Goal: Communication & Community: Answer question/provide support

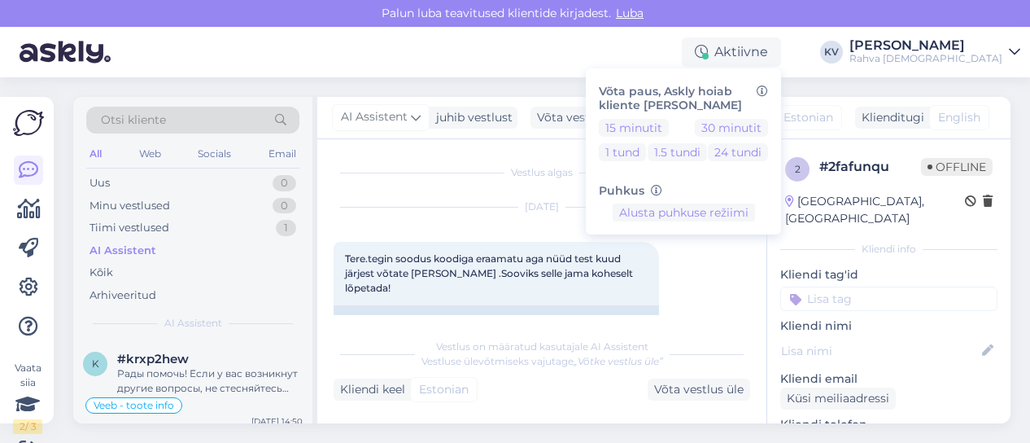
scroll to position [223, 0]
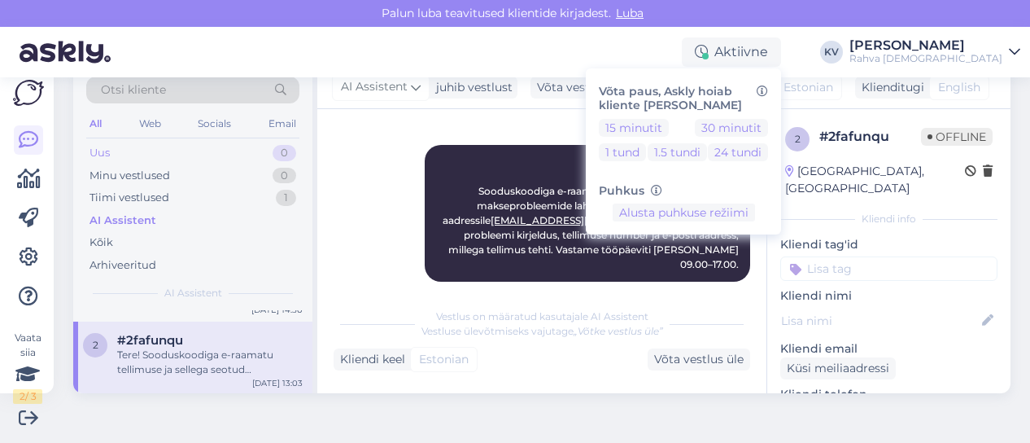
click at [199, 142] on div "Uus 0" at bounding box center [192, 153] width 213 height 23
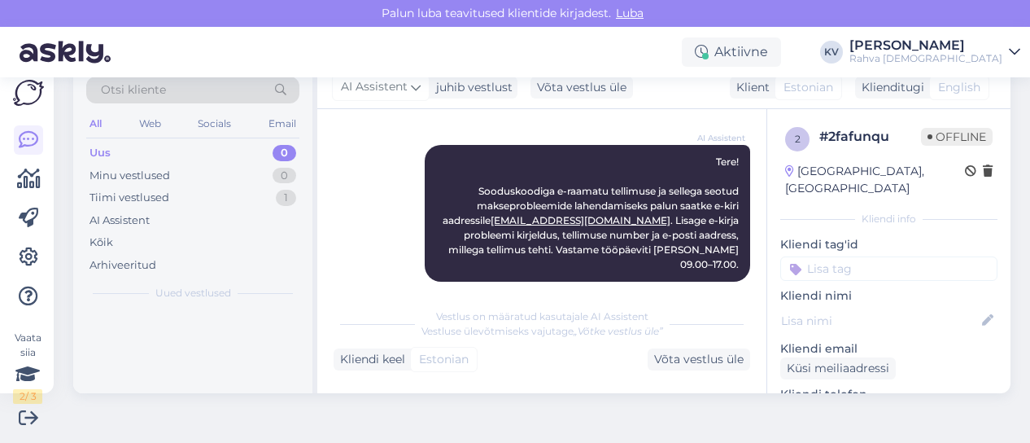
scroll to position [0, 0]
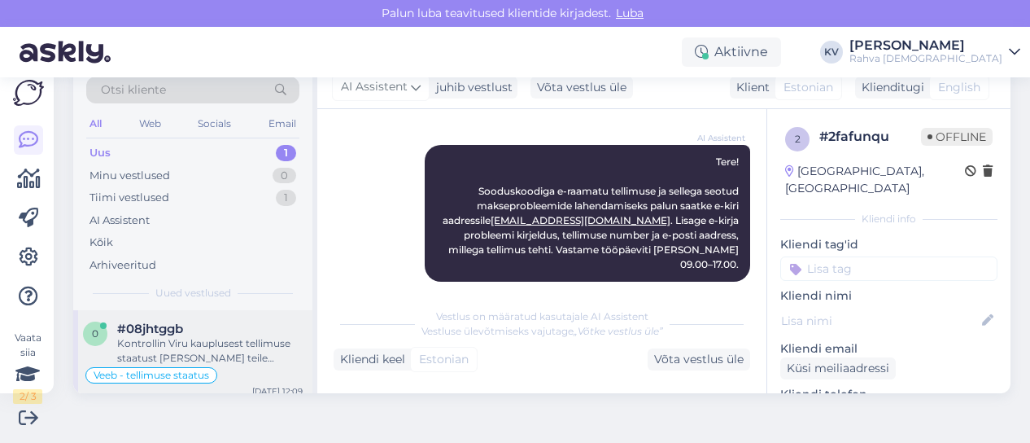
click at [207, 351] on div "Kontrollin Viru kauplusest tellimuse staatust [PERSON_NAME] teile esimesel võim…" at bounding box center [210, 350] width 186 height 29
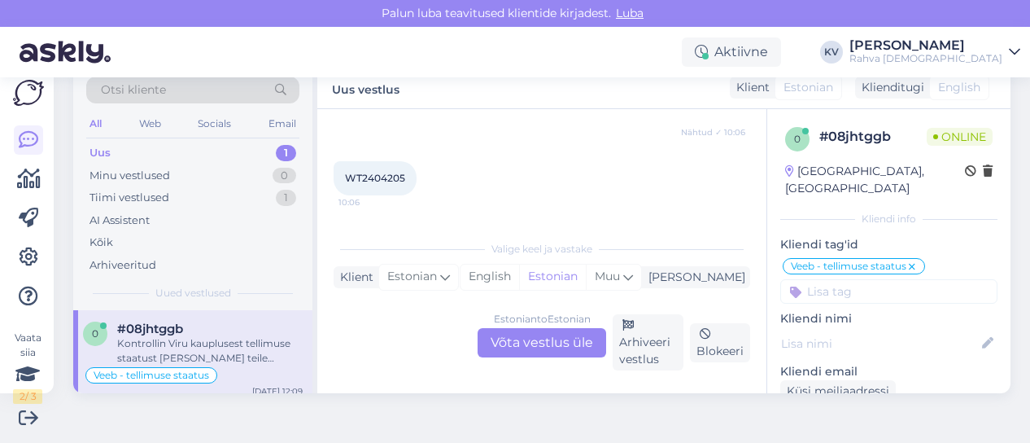
scroll to position [577, 0]
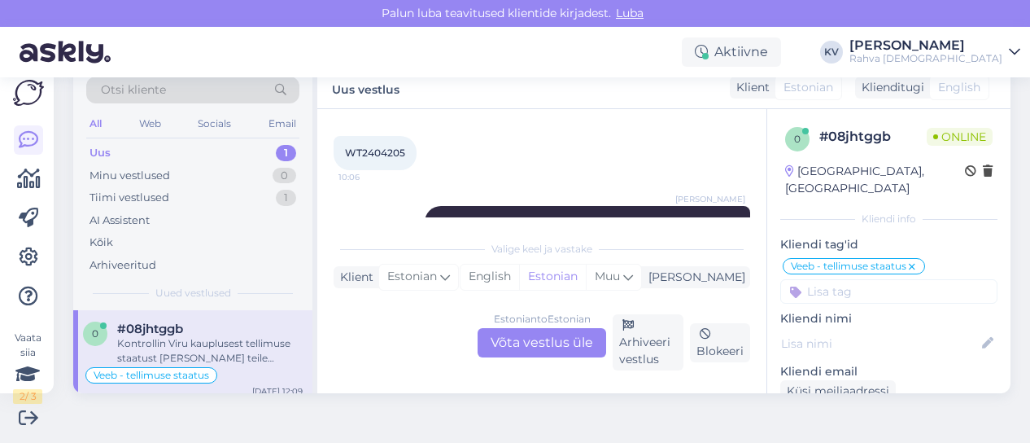
click at [371, 146] on span "WT2404205" at bounding box center [375, 152] width 60 height 12
copy div "WT2404205 10:06"
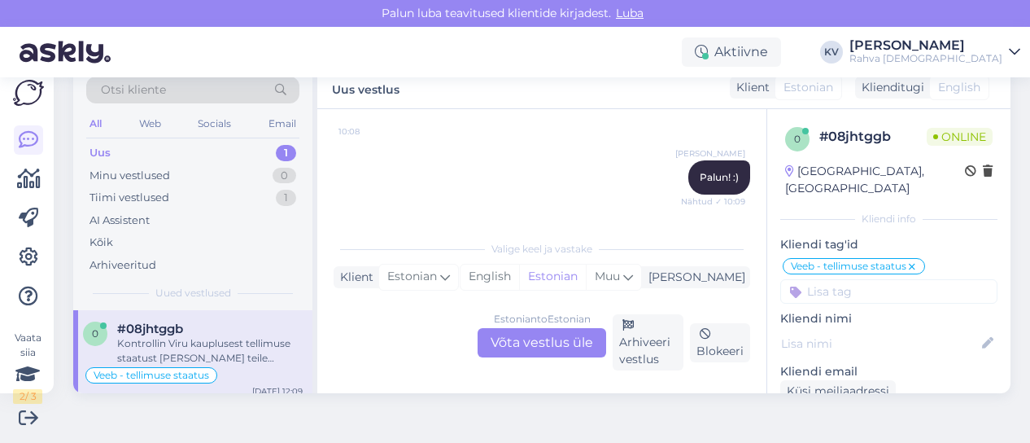
scroll to position [983, 0]
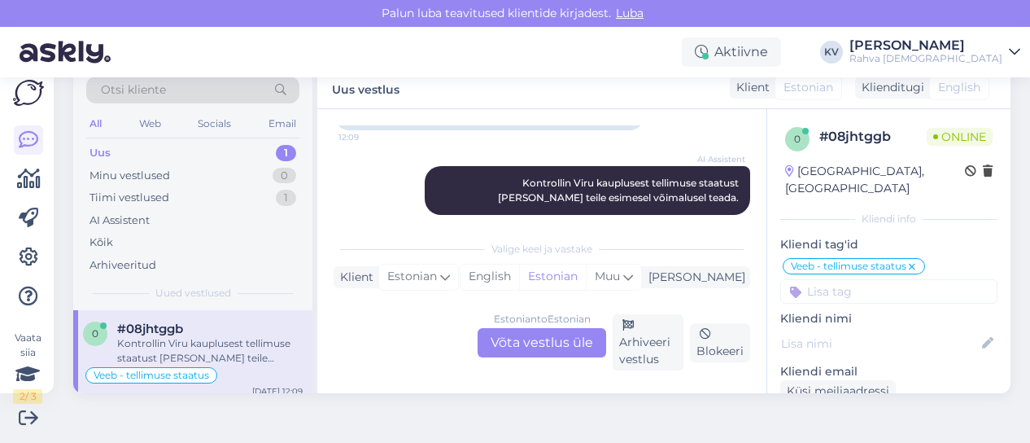
click at [509, 332] on div "Estonian to Estonian Võta vestlus üle" at bounding box center [542, 342] width 129 height 29
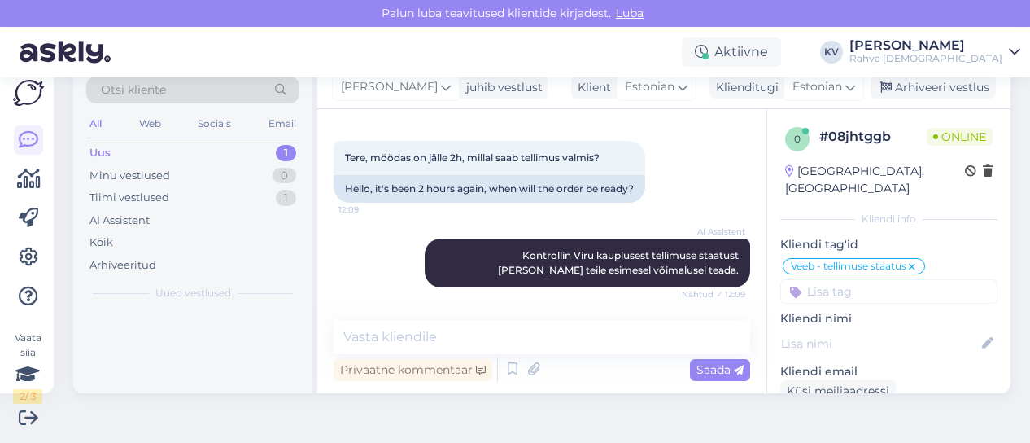
scroll to position [895, 0]
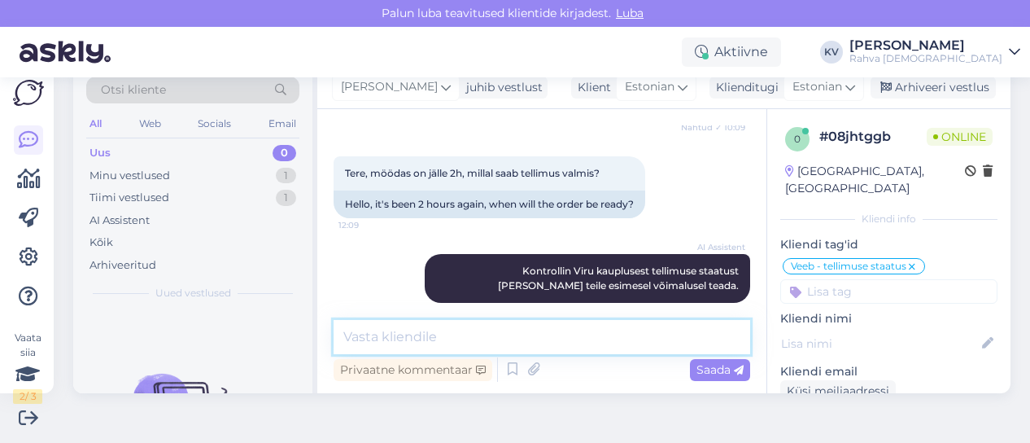
click at [435, 338] on textarea at bounding box center [542, 337] width 417 height 34
type textarea "Üks hetk, kohe uurin."
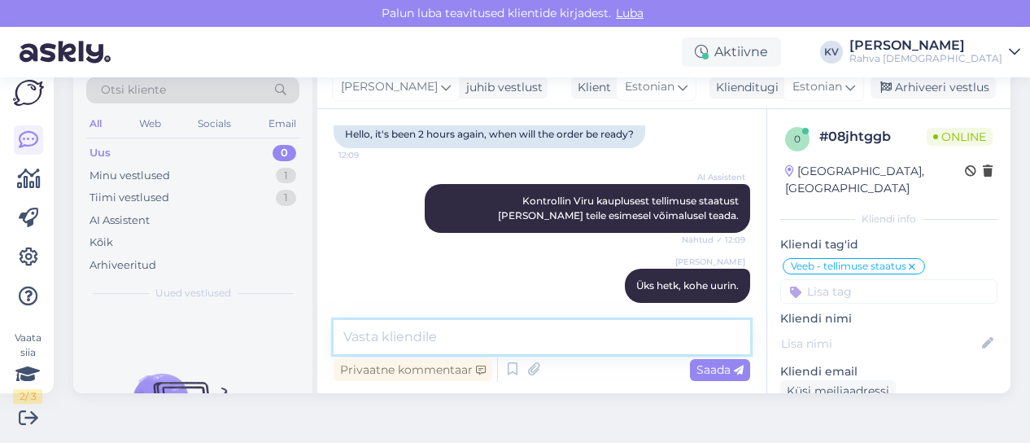
click at [501, 339] on textarea at bounding box center [542, 337] width 417 height 34
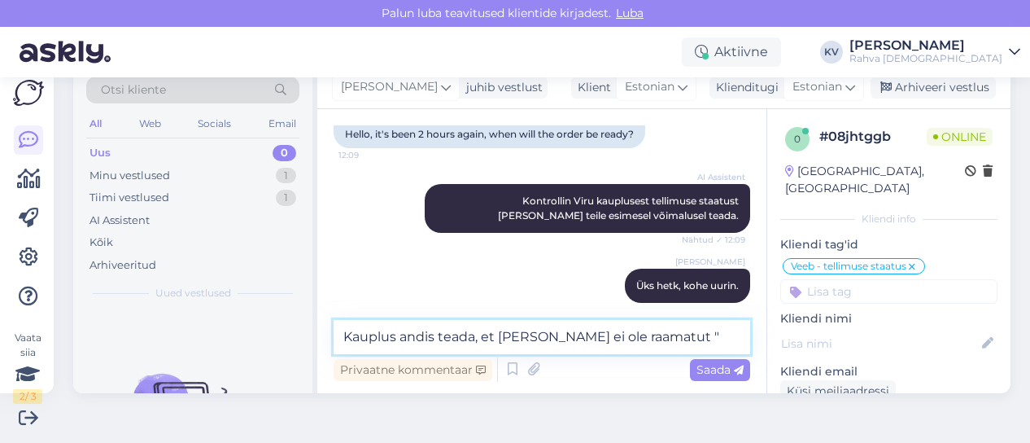
paste textarea "Tee kiisule pai! Paita [PERSON_NAME] häält!"
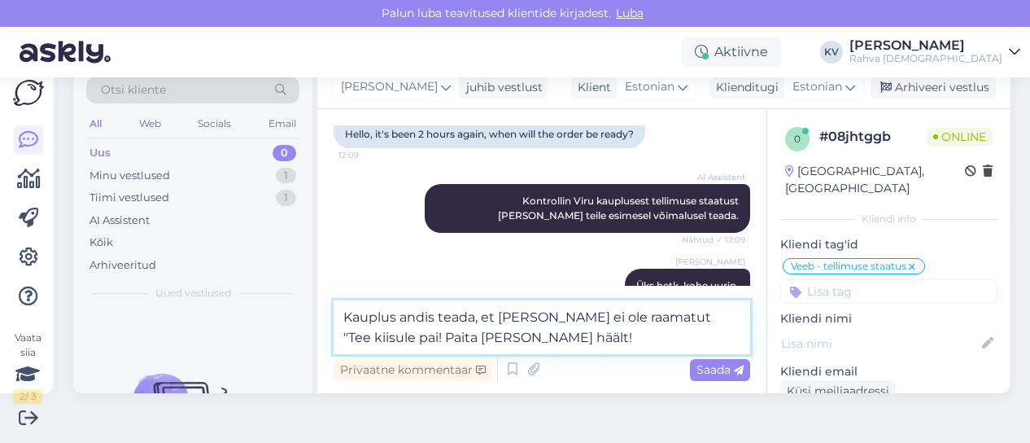
scroll to position [983, 0]
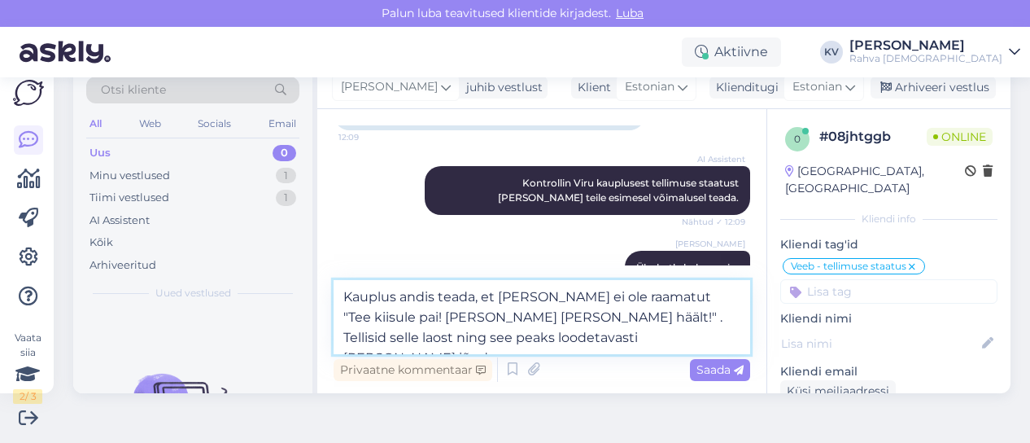
type textarea "Kauplus andis teada, et [PERSON_NAME] ei ole raamatut "Tee kiisule pai! [PERSON…"
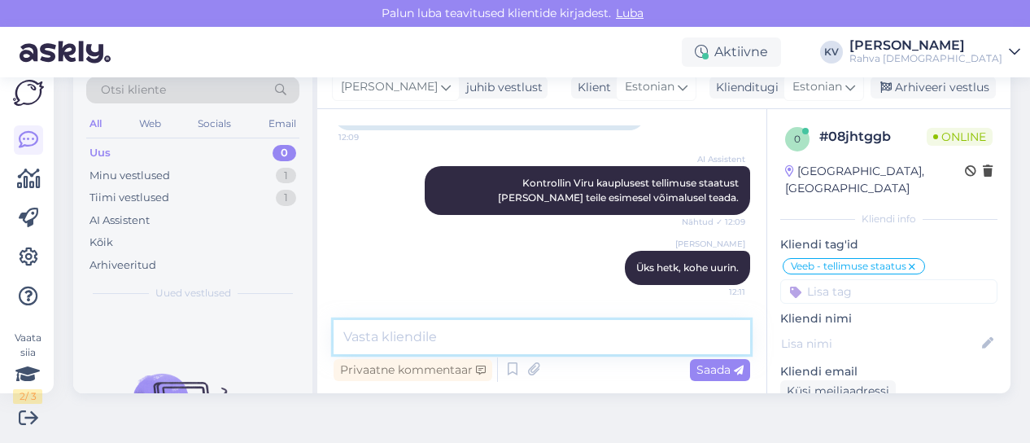
scroll to position [1065, 0]
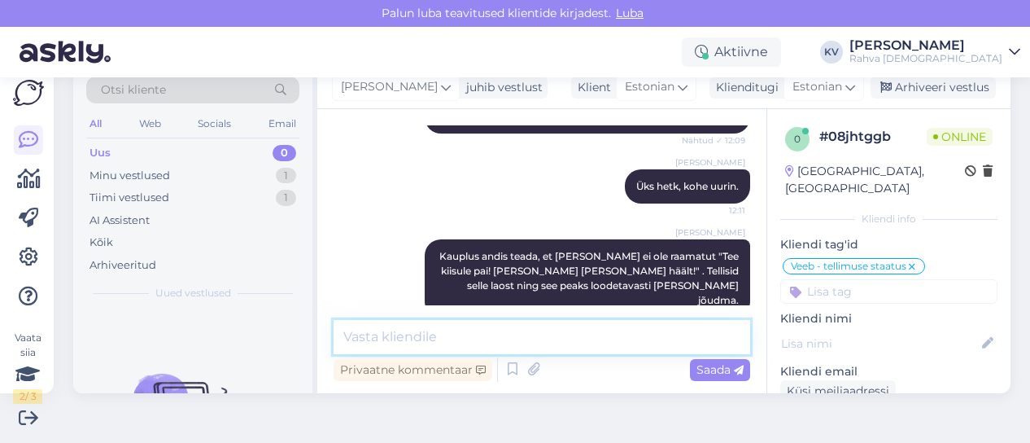
click at [505, 339] on textarea at bounding box center [542, 337] width 417 height 34
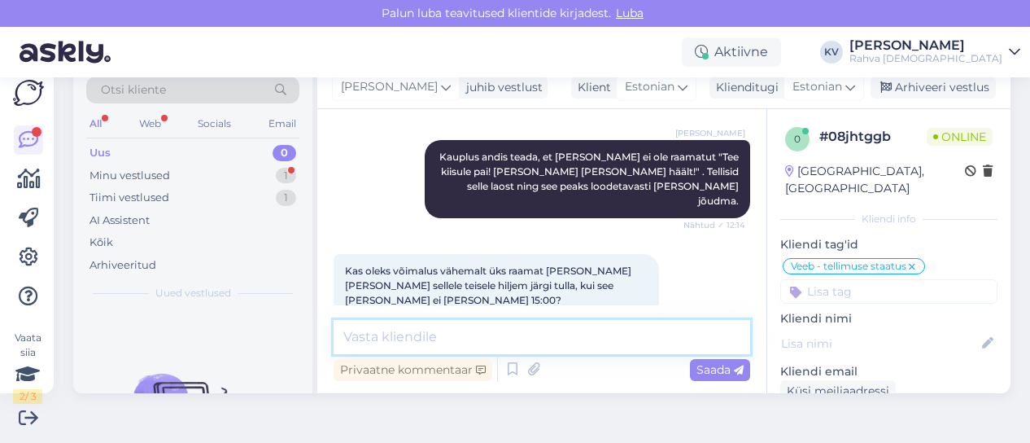
click at [462, 334] on textarea at bounding box center [542, 337] width 417 height 34
click at [496, 332] on textarea at bounding box center [542, 337] width 417 height 34
click at [484, 339] on textarea at bounding box center [542, 337] width 417 height 34
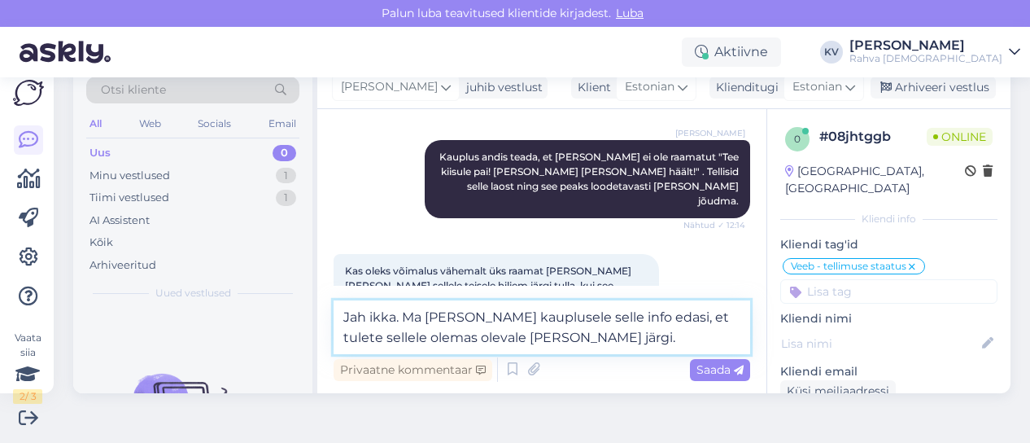
type textarea "Jah ikka. Ma [PERSON_NAME] kauplusele selle info edasi, et tulete sellele olema…"
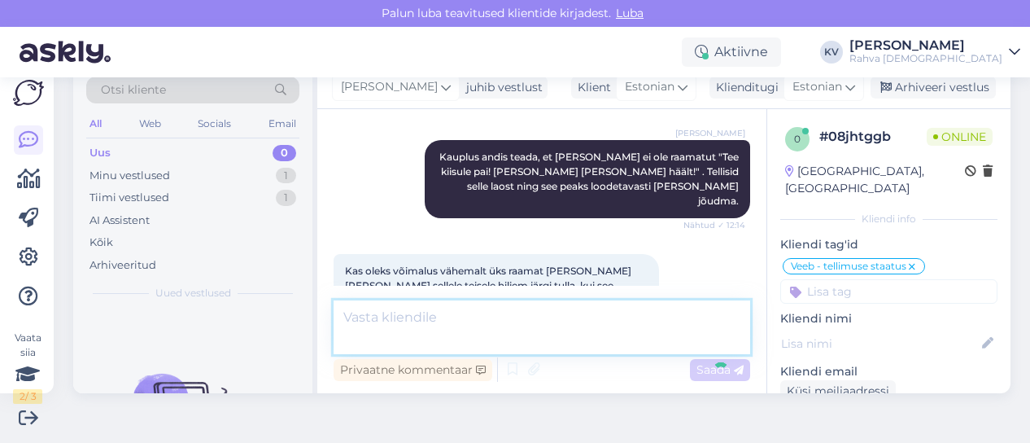
scroll to position [1248, 0]
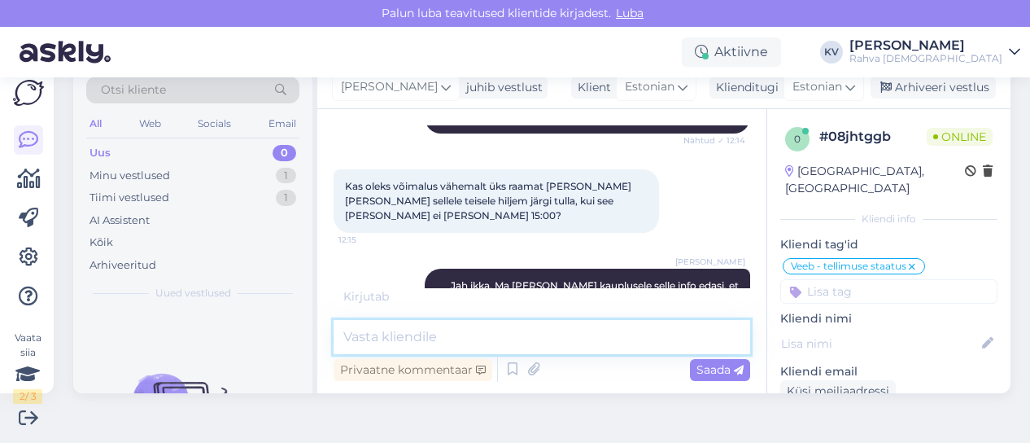
click at [485, 336] on textarea at bounding box center [542, 337] width 417 height 34
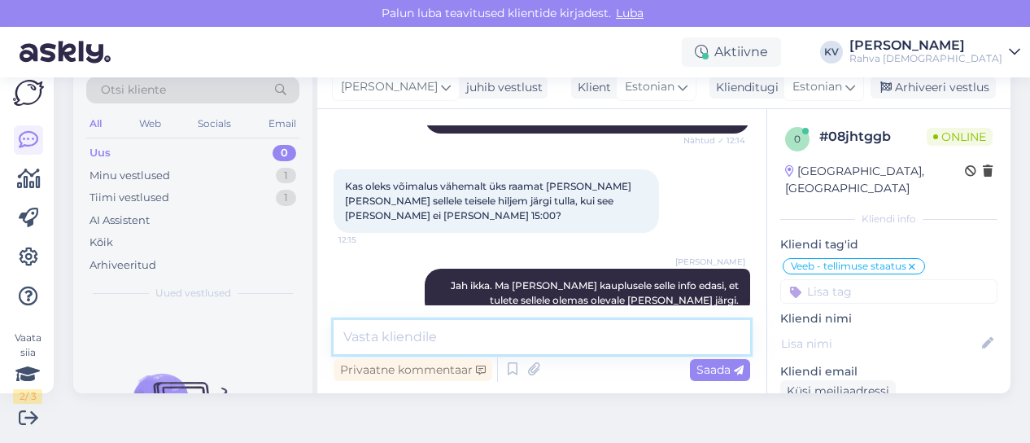
click at [444, 338] on textarea at bounding box center [542, 337] width 417 height 34
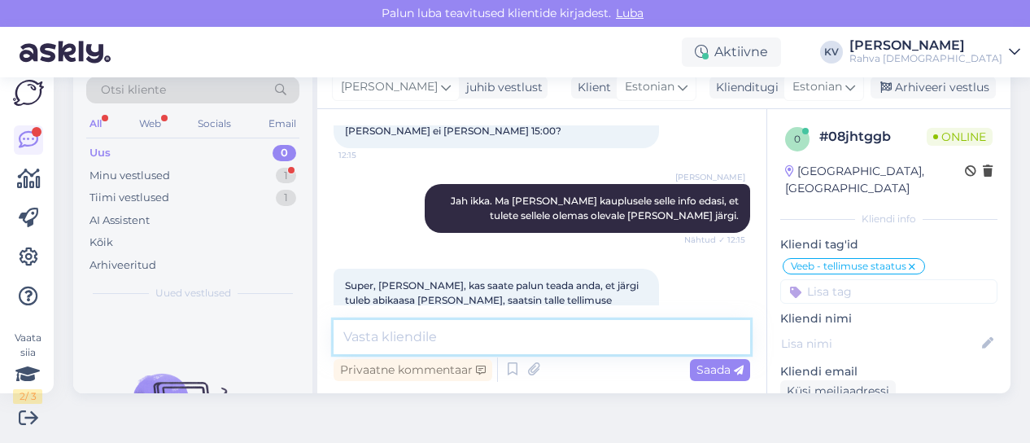
click at [496, 335] on textarea at bounding box center [542, 337] width 417 height 34
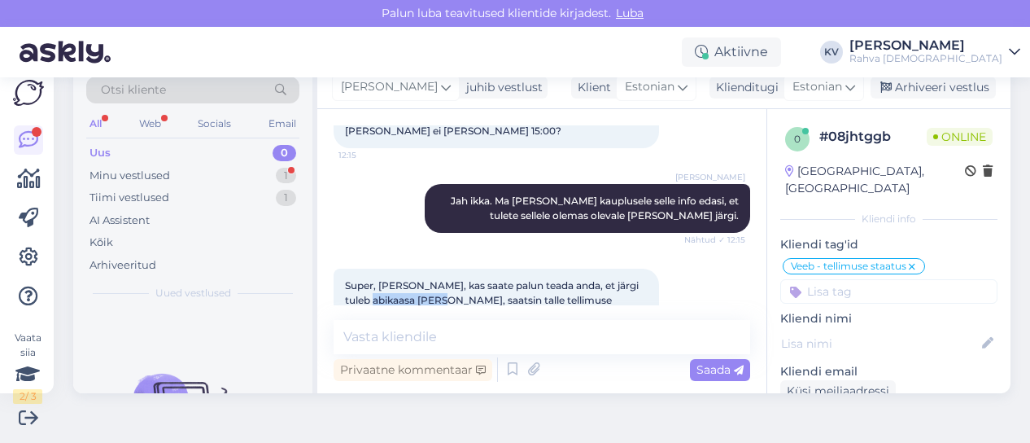
drag, startPoint x: 449, startPoint y: 268, endPoint x: 389, endPoint y: 268, distance: 60.2
click at [389, 279] on span "Super, [PERSON_NAME], kas saate palun teada anda, et järgi tuleb abikaasa [PERS…" at bounding box center [493, 300] width 296 height 42
copy span "[PERSON_NAME]"
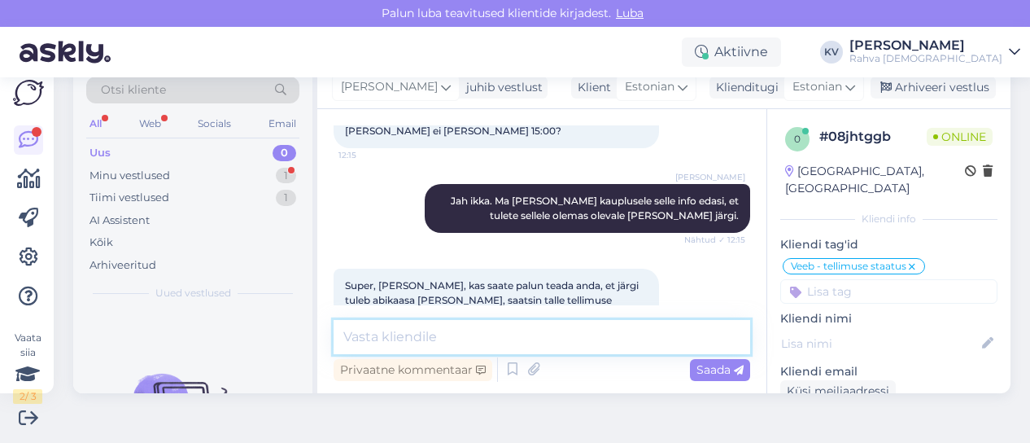
click at [451, 333] on textarea at bounding box center [542, 337] width 417 height 34
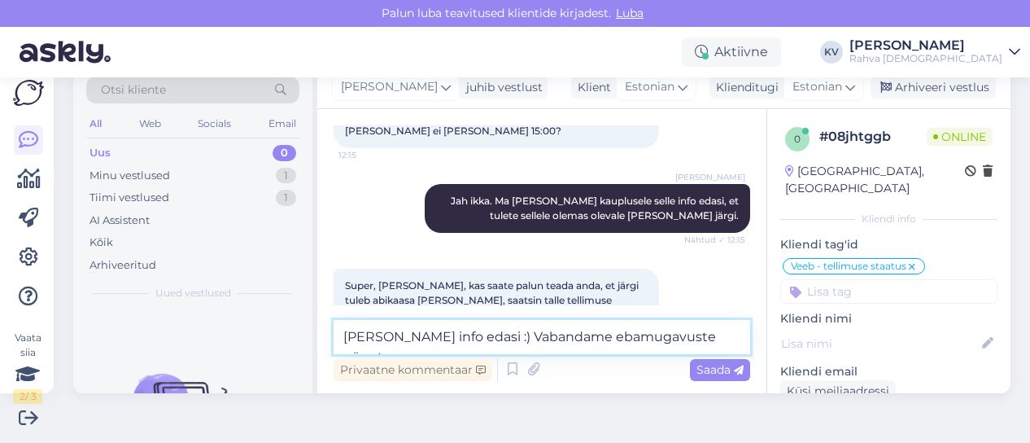
type textarea "[PERSON_NAME] info edasi :) Vabandame ebamugavuste pärast."
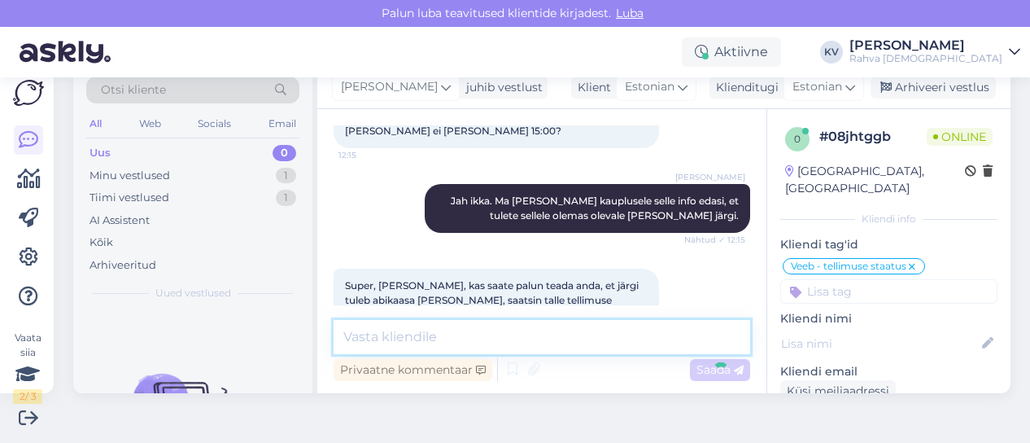
scroll to position [1403, 0]
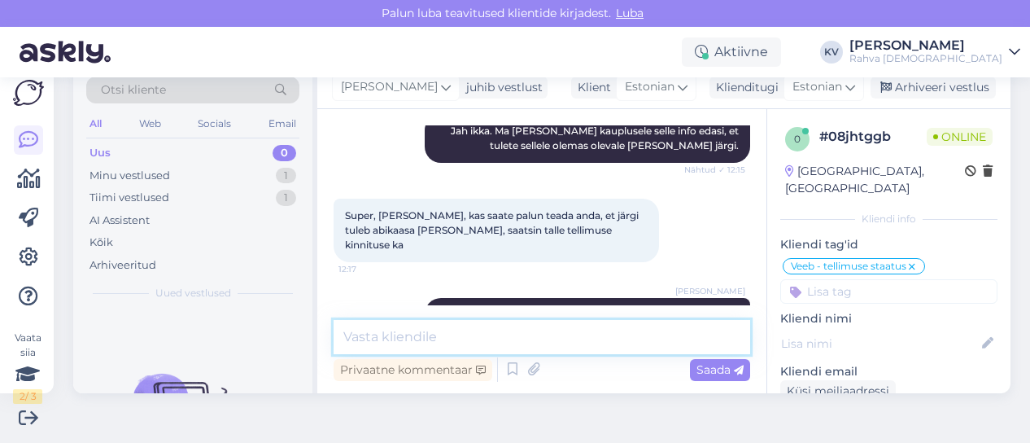
click at [487, 342] on textarea at bounding box center [542, 337] width 417 height 34
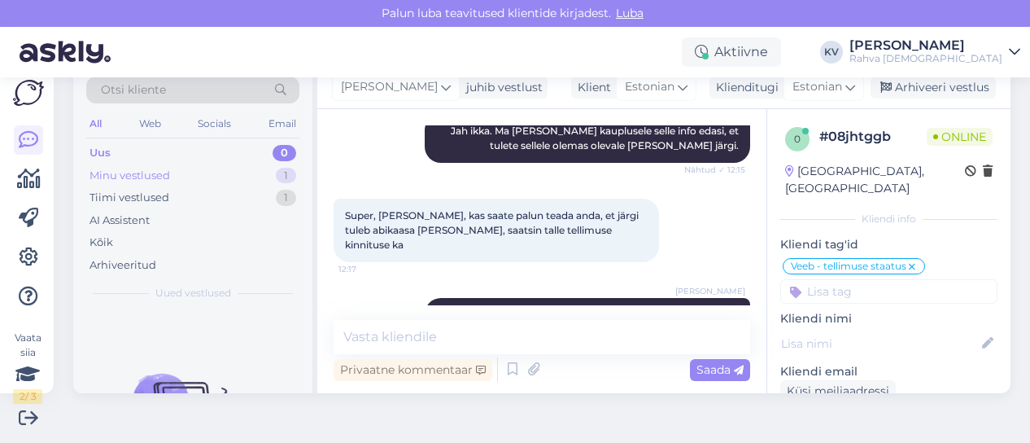
click at [178, 168] on div "Minu vestlused 1" at bounding box center [192, 175] width 213 height 23
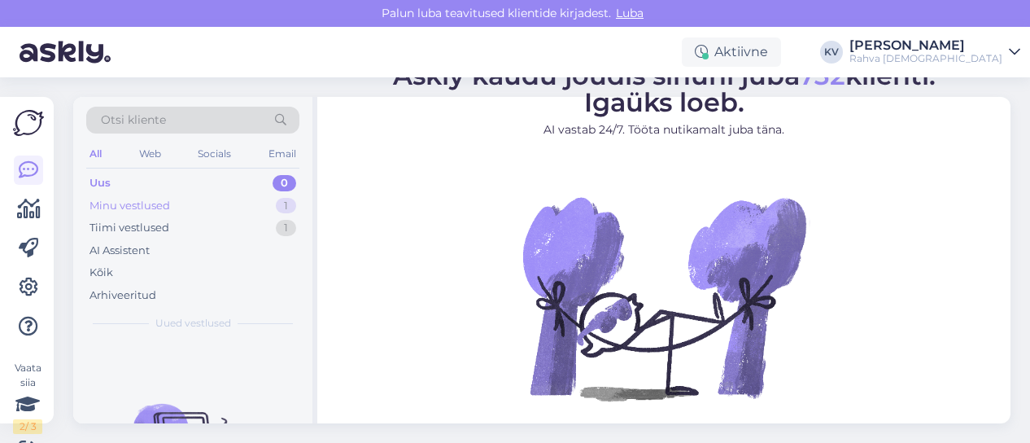
click at [164, 201] on div "Minu vestlused" at bounding box center [130, 206] width 81 height 16
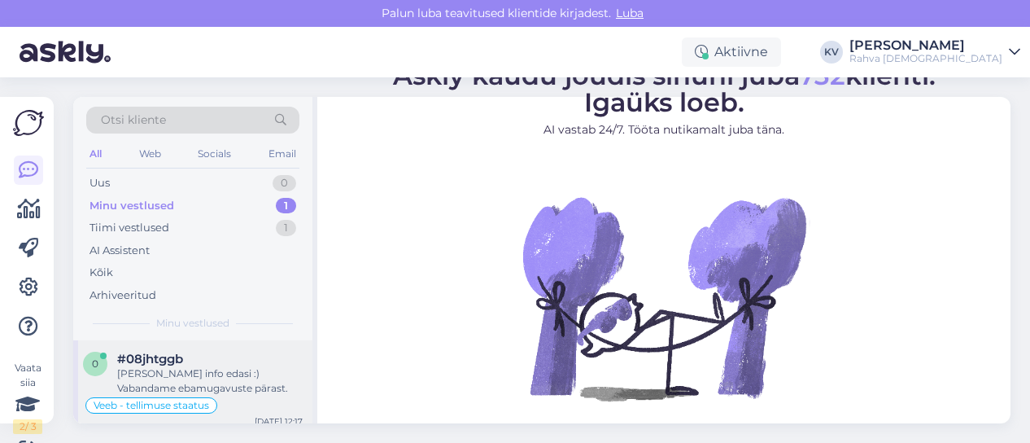
click at [201, 364] on div "#08jhtggb" at bounding box center [210, 359] width 186 height 15
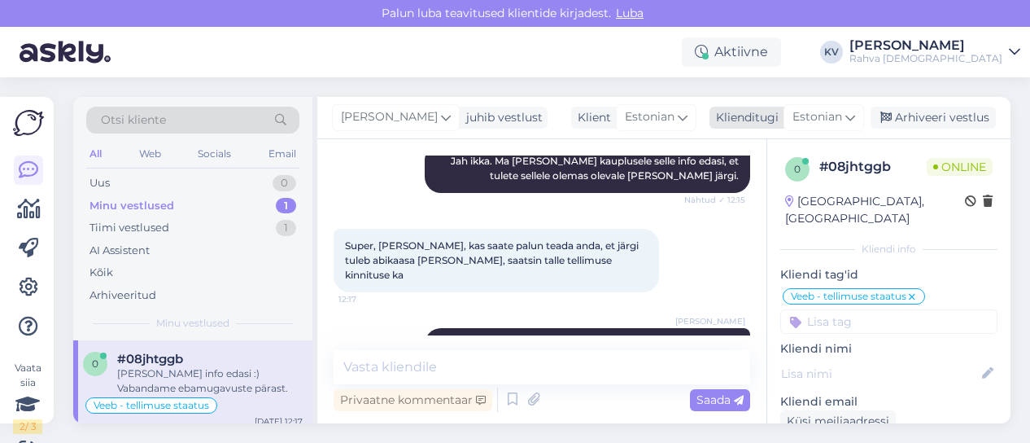
drag, startPoint x: 929, startPoint y: 124, endPoint x: 921, endPoint y: 129, distance: 9.9
click at [929, 124] on div "Arhiveeri vestlus" at bounding box center [933, 118] width 125 height 22
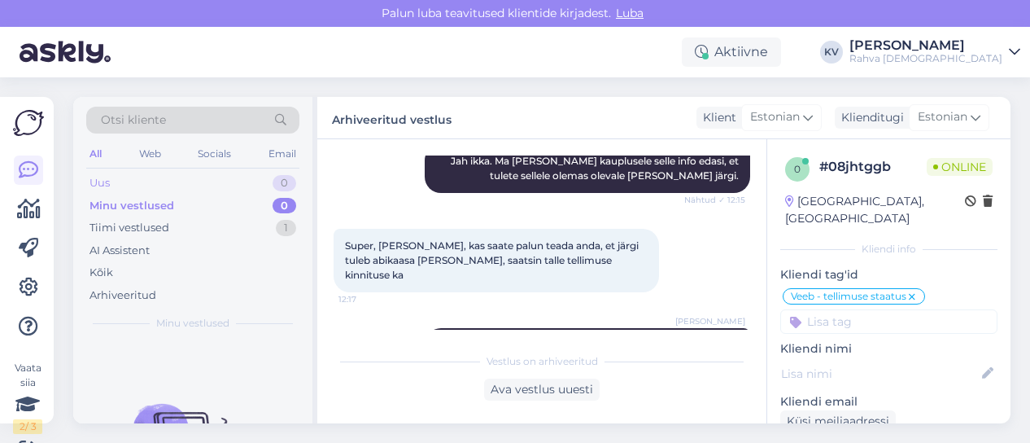
click at [167, 183] on div "Uus 0" at bounding box center [192, 183] width 213 height 23
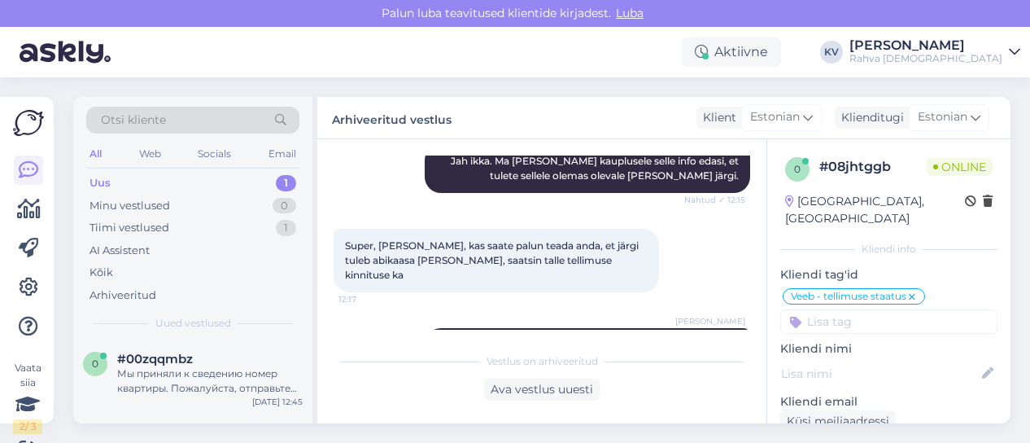
click at [177, 181] on div "Uus 1" at bounding box center [192, 183] width 213 height 23
click at [189, 356] on span "#00zqqmbz" at bounding box center [155, 359] width 76 height 15
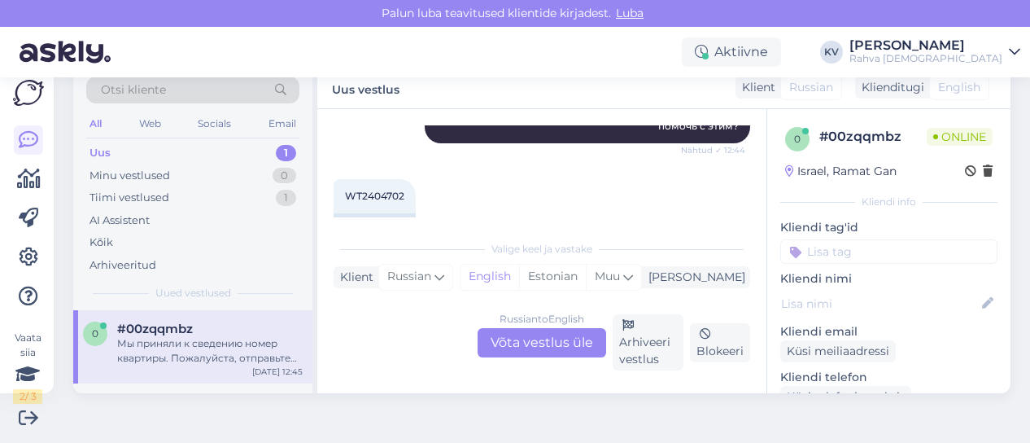
scroll to position [570, 0]
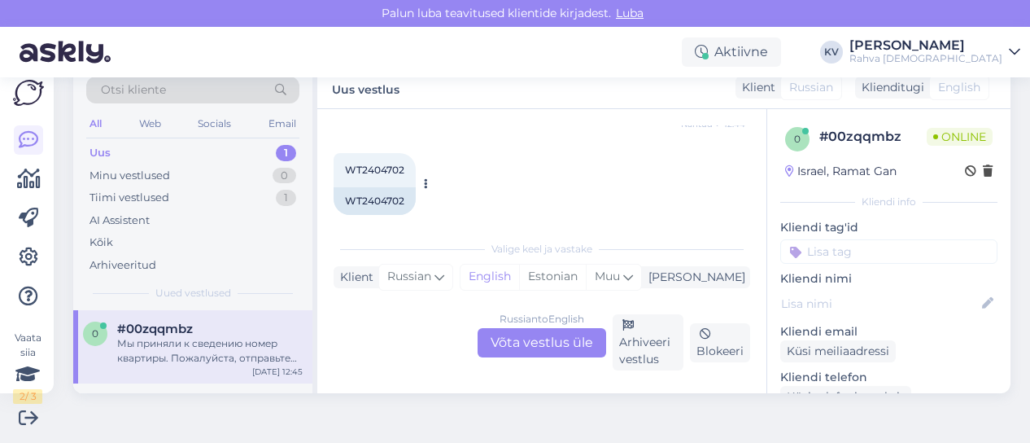
click at [369, 164] on span "WT2404702" at bounding box center [374, 170] width 59 height 12
copy div "WT2404702 12:44"
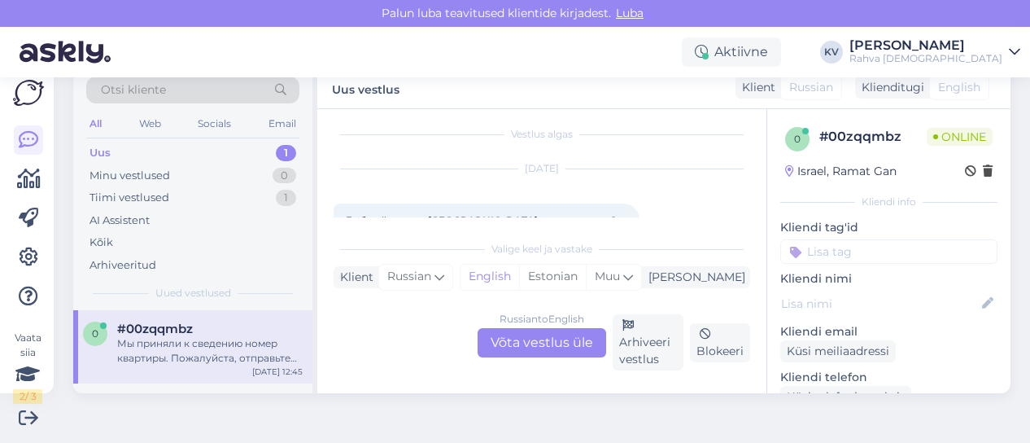
scroll to position [0, 0]
click at [536, 329] on div "Russian to English Võta vestlus üle" at bounding box center [542, 342] width 129 height 29
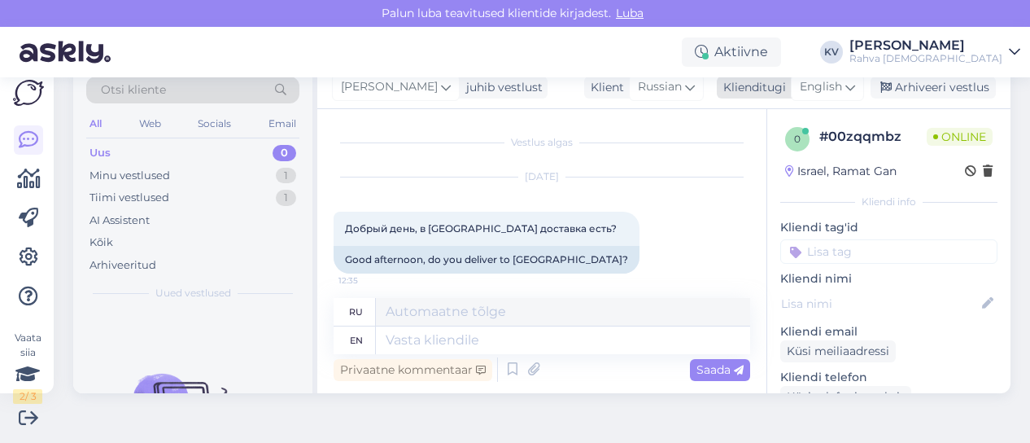
click at [806, 84] on span "English" at bounding box center [821, 87] width 42 height 18
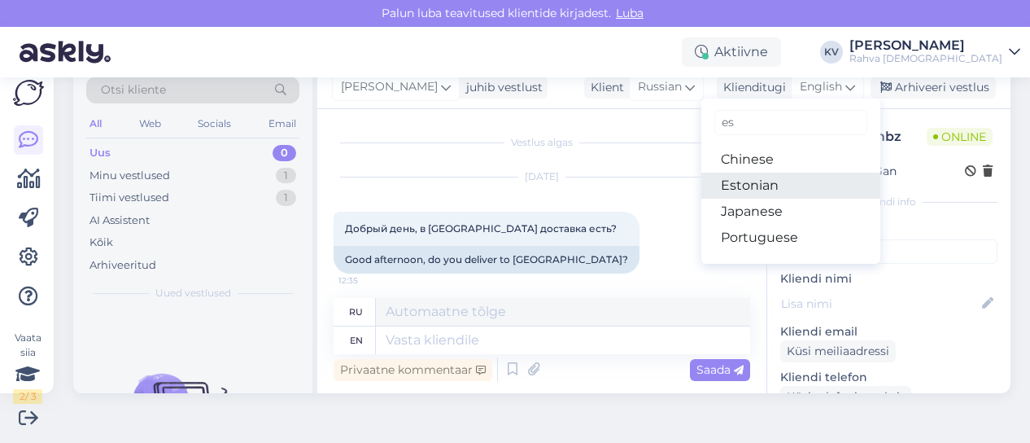
type input "es"
click at [750, 177] on link "Estonian" at bounding box center [791, 186] width 179 height 26
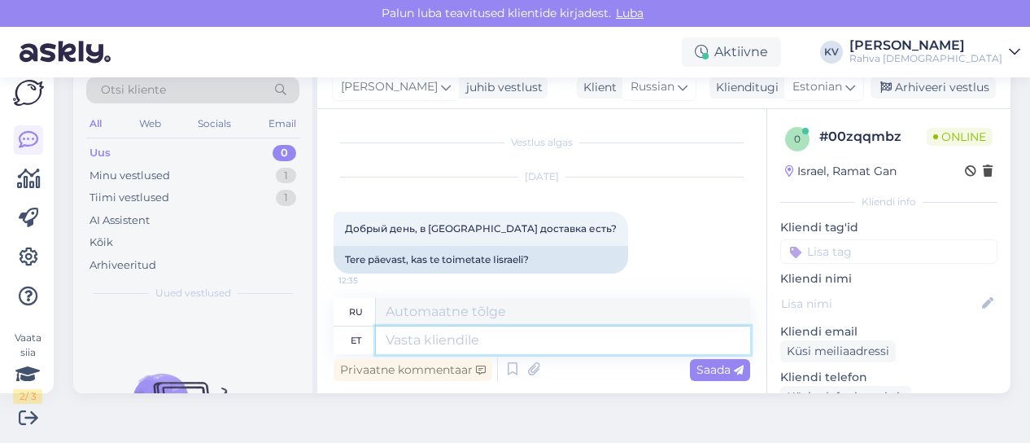
click at [498, 330] on textarea at bounding box center [563, 340] width 374 height 28
type textarea "Palun e"
type textarea "Пожалуйста"
type textarea "Palun edasta t"
type textarea "Пожалуйста, перешлите"
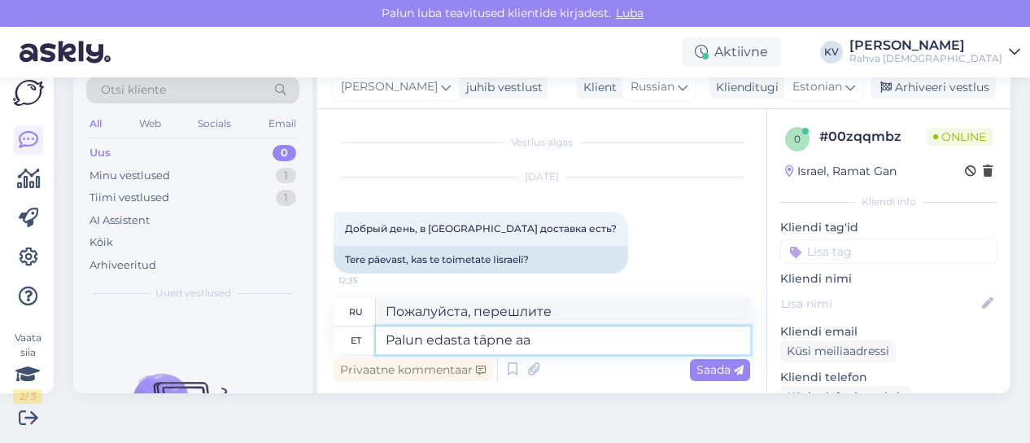
type textarea "Palun edasta täpne aad"
type textarea "Пожалуйста, укажите точные данные."
type textarea "Palun edasta täpne aadress, ku"
type textarea "Пожалуйста, укажите точный адрес."
type textarea "Palun edasta täpne aadress, kuhu pak"
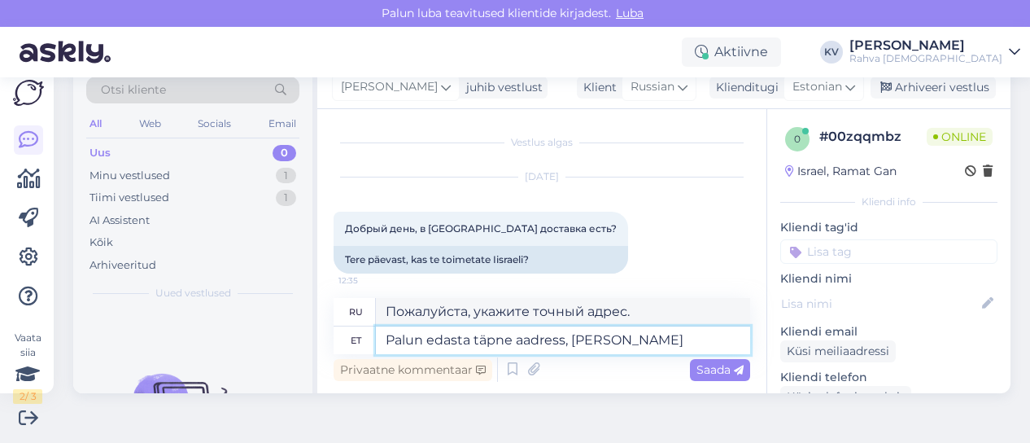
type textarea "Пожалуйста, укажите точный адрес, где"
type textarea "Palun edasta täpne aadress, kuhu pakk sa"
type textarea "Пожалуйста, укажите точный адрес, по которому следует отправить посылку."
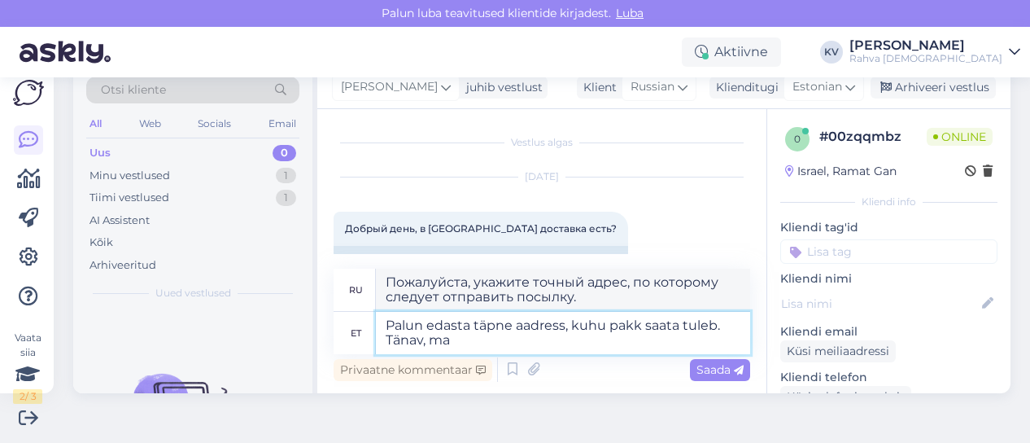
type textarea "Palun edasta täpne aadress, kuhu pakk saata tuleb. Tänav, maj"
type textarea "Пожалуйста, укажите точный адрес, по которому следует отправить посылку. Улица,"
type textarea "Palun edasta täpne aadress, kuhu pakk saata tuleb. Tänav, maja numb"
type textarea "Пожалуйста, укажите точный адрес, куда следует отправить посылку. Улица, дом."
type textarea "Palun edasta täpne aadress, kuhu pakk saata tuleb. Tänav, maja number"
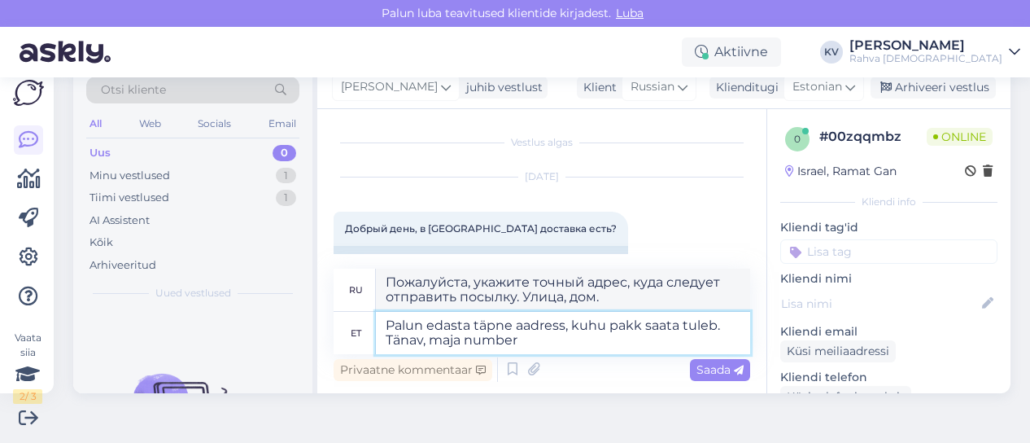
type textarea "Пожалуйста, укажите точный адрес, по которому следует отправить посылку. Улица,…"
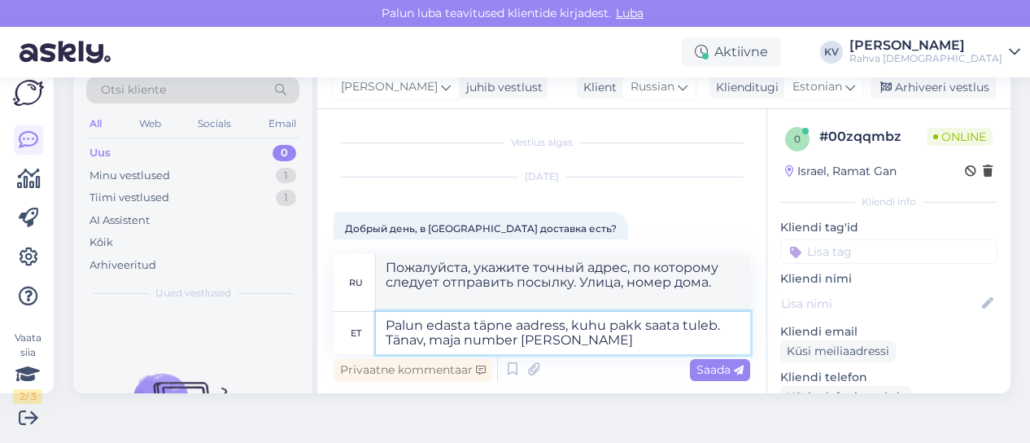
type textarea "Palun edasta täpne aadress, kuhu pakk saata tuleb. Tänav, maja number ja kor"
type textarea "Пожалуйста, укажите точный адрес, куда следует отправить посылку. Улица, номер …"
type textarea "Palun edasta täpne aadress, kuhu pakk saata tuleb. Tänav, maja number ja korter"
type textarea "Пожалуйста, укажите точный адрес, по которому следует отправить посылку. Улица,…"
type textarea "Palun edasta täpne aadress, kuhu pakk saata tuleb. Tänav, maja number ja korter"
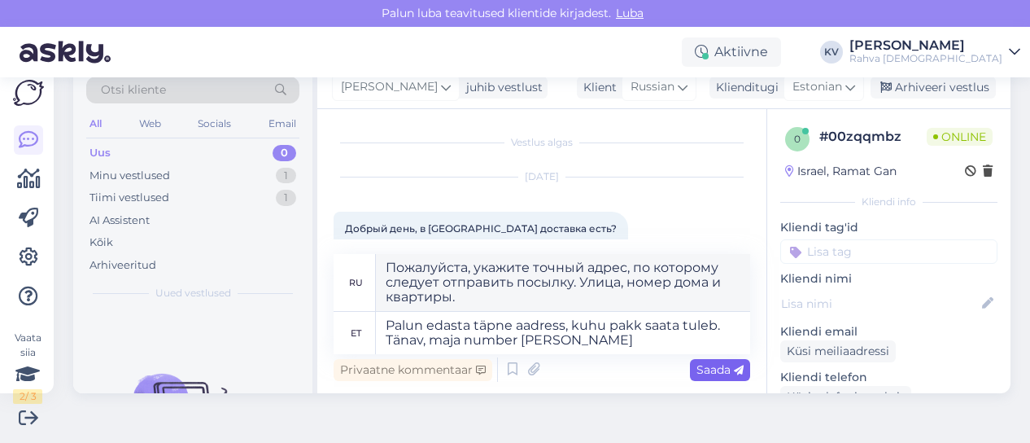
click at [697, 372] on span "Saada" at bounding box center [720, 369] width 47 height 15
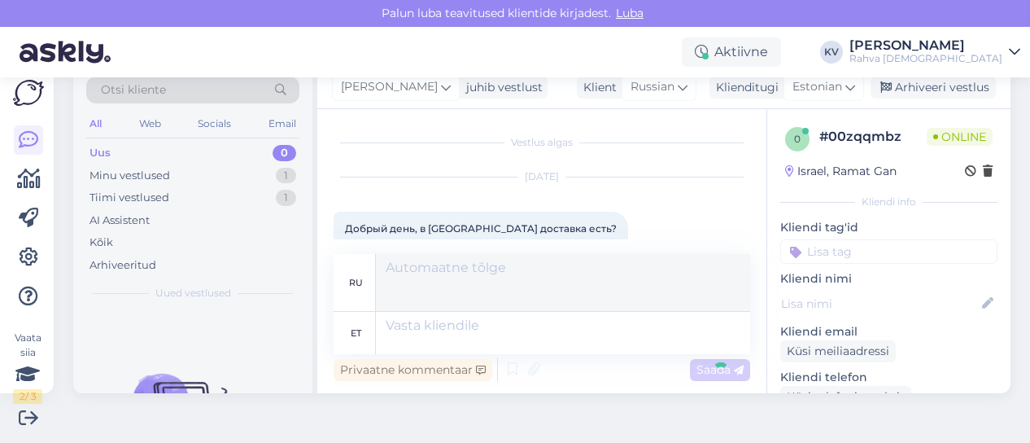
scroll to position [986, 0]
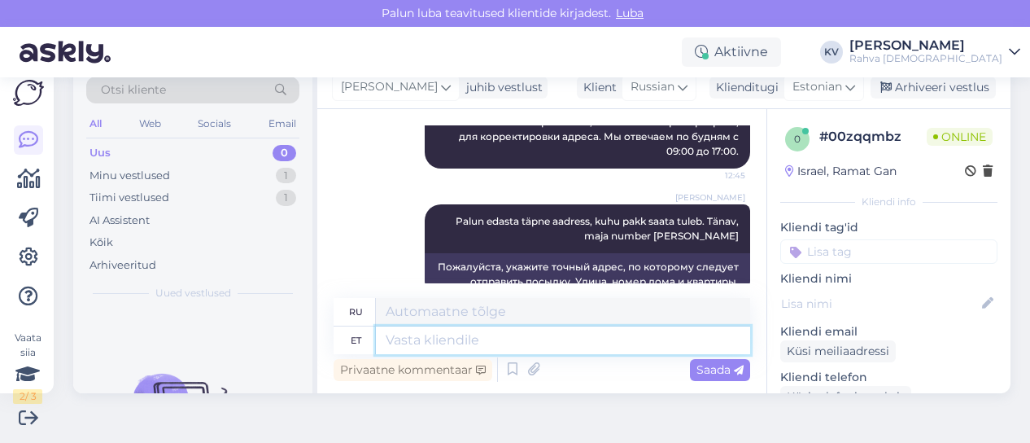
click at [553, 334] on textarea at bounding box center [563, 340] width 374 height 28
click at [979, 299] on icon at bounding box center [988, 304] width 18 height 18
click at [841, 307] on input at bounding box center [880, 304] width 178 height 18
paste input "Anna Zak"
type input "Anna Zak"
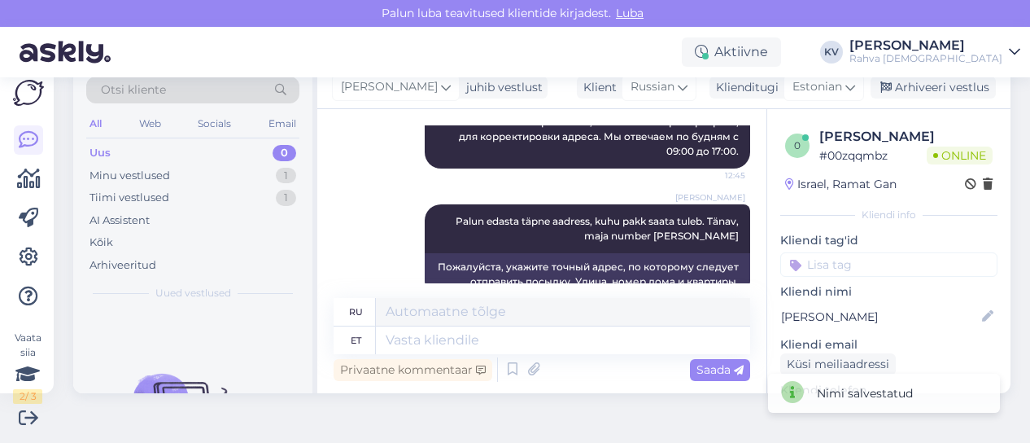
click at [583, 348] on textarea at bounding box center [563, 340] width 374 height 28
click at [864, 256] on input at bounding box center [888, 264] width 217 height 24
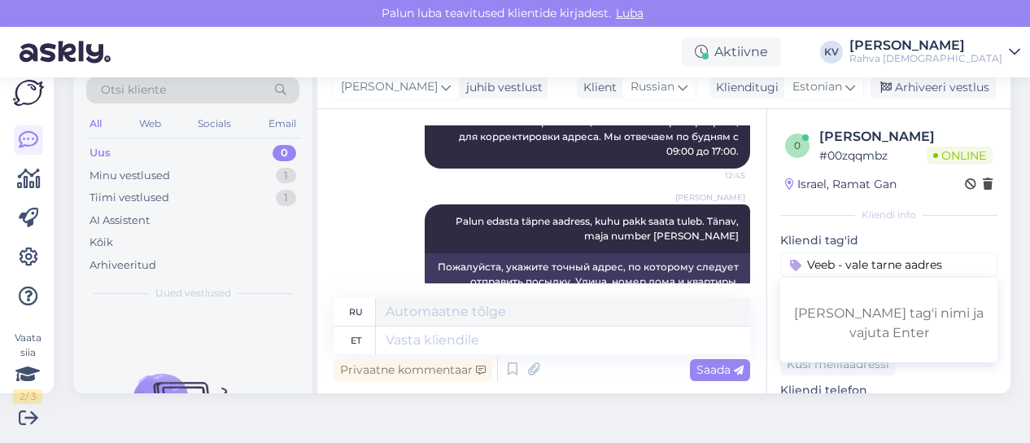
type input "Veeb - vale tarne aadress"
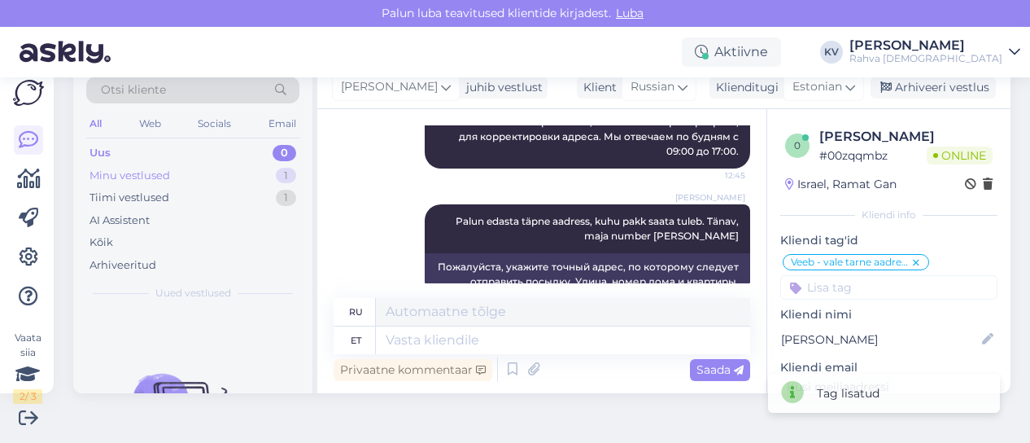
click at [152, 179] on div "Minu vestlused" at bounding box center [130, 176] width 81 height 16
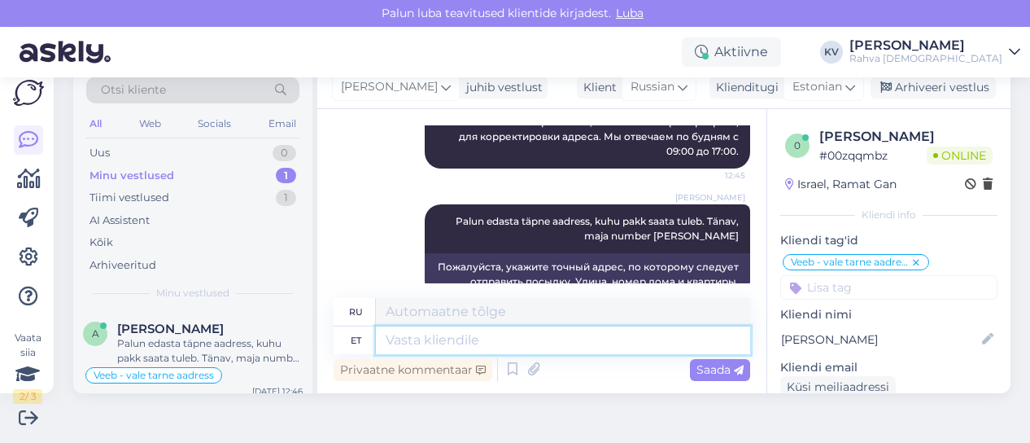
click at [490, 338] on textarea at bounding box center [563, 340] width 374 height 28
type textarea "T"
type textarea "Lisasime ko"
type textarea "Мы добавили"
type textarea "Lisasime korterinumbri ta"
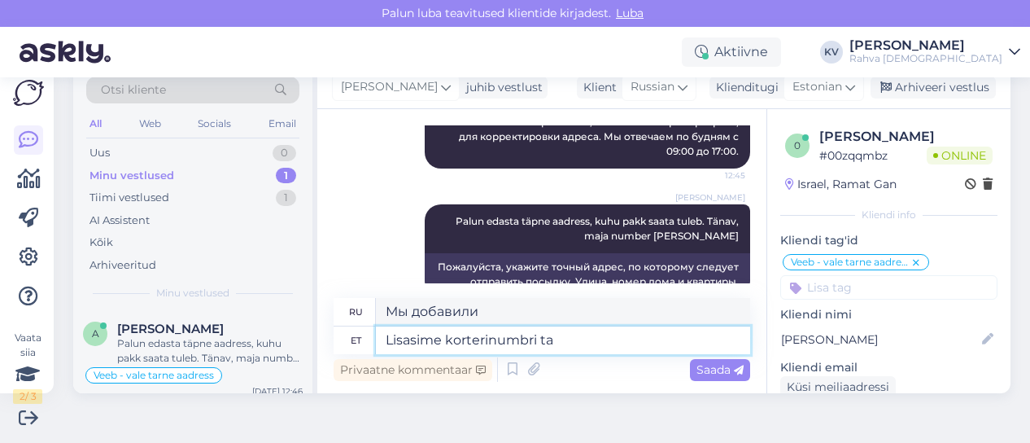
type textarea "Мы добавили номер квартиры"
type textarea "Lisasime korterinumbri tarne aa"
type textarea "Мы добавили доставку номера квартиры"
type textarea "Lisasime korterinumbri tarne aadressile juu"
type textarea "Мы добавили номер квартиры к адресу доставки."
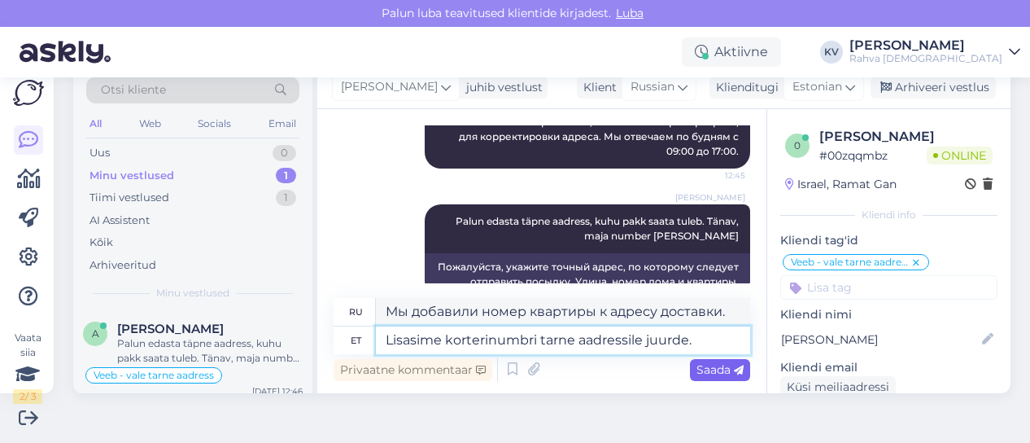
type textarea "Lisasime korterinumbri tarne aadressile juurde."
click at [706, 374] on span "Saada" at bounding box center [720, 369] width 47 height 15
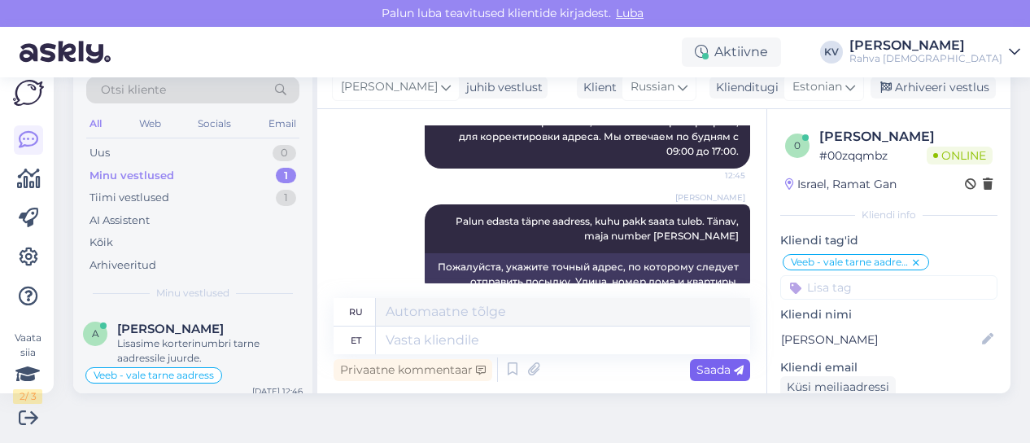
scroll to position [1083, 0]
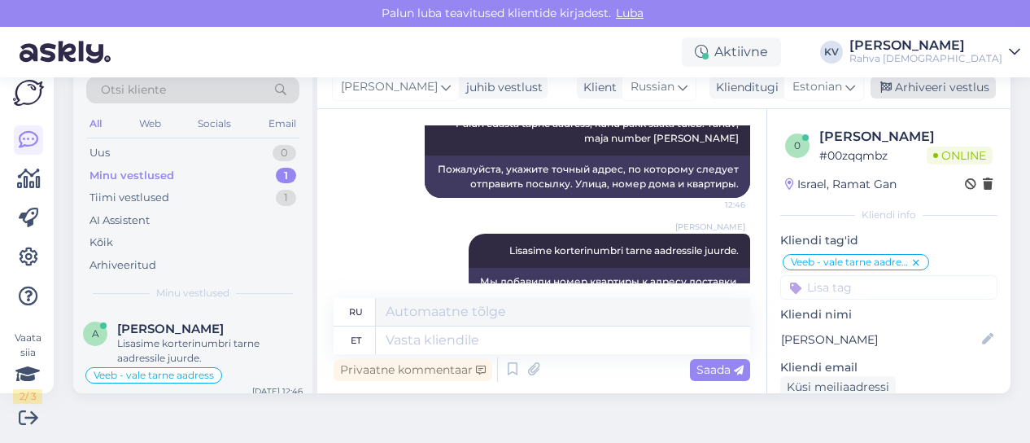
click at [942, 83] on div "Arhiveeri vestlus" at bounding box center [933, 88] width 125 height 22
